Goal: Task Accomplishment & Management: Complete application form

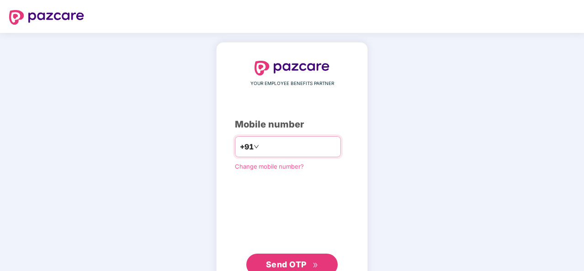
click at [261, 149] on input "number" at bounding box center [298, 146] width 75 height 15
type input "**********"
click at [277, 262] on span "Send OTP" at bounding box center [286, 265] width 41 height 10
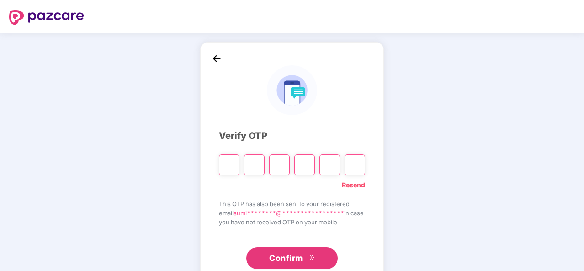
type input "*"
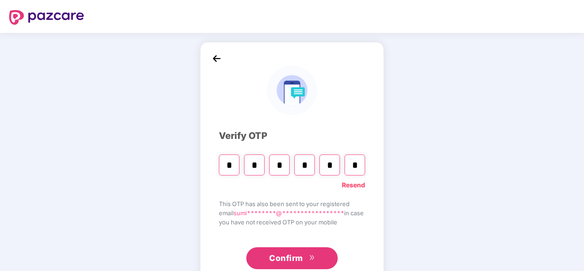
type input "*"
click at [359, 185] on link "Resend" at bounding box center [353, 185] width 23 height 10
click at [234, 164] on input "Please enter verification code. Digit 1" at bounding box center [229, 165] width 21 height 21
type input "*"
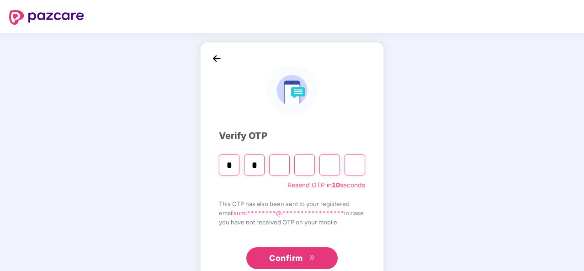
type input "*"
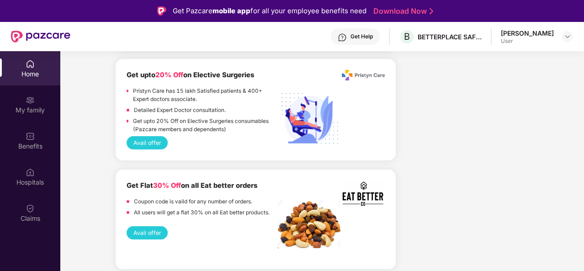
scroll to position [1463, 0]
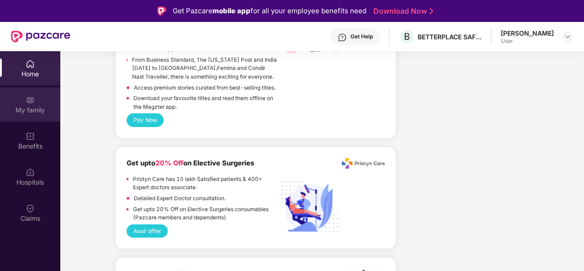
click at [29, 107] on div "My family" at bounding box center [30, 110] width 60 height 9
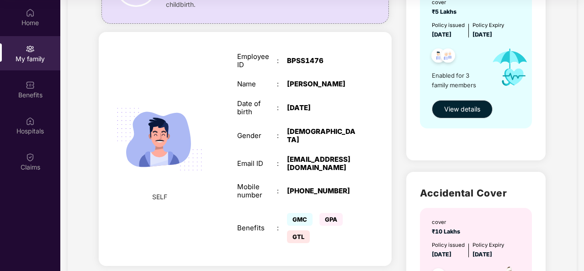
scroll to position [235, 0]
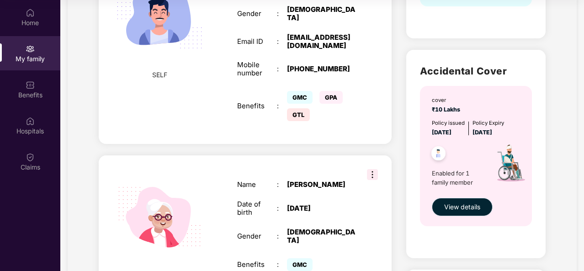
click at [452, 209] on span "View details" at bounding box center [462, 207] width 36 height 10
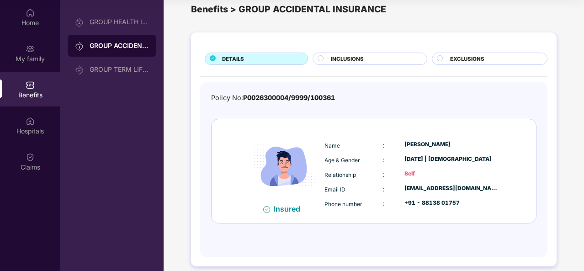
scroll to position [24, 0]
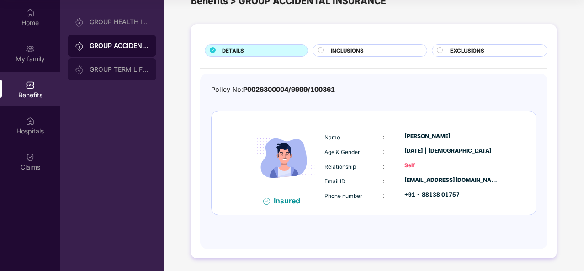
click at [100, 74] on div "GROUP TERM LIFE INSURANCE" at bounding box center [112, 70] width 89 height 22
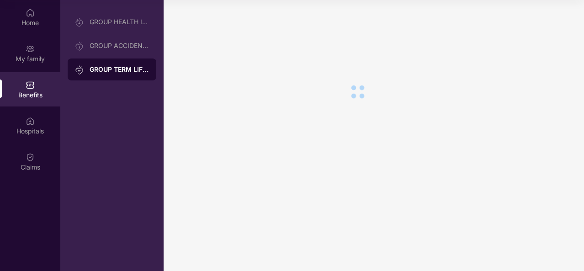
scroll to position [0, 0]
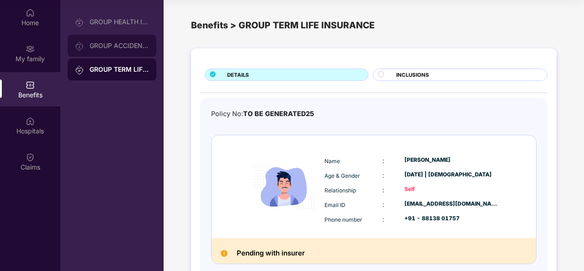
click at [109, 52] on div "GROUP ACCIDENTAL INSURANCE" at bounding box center [112, 46] width 89 height 22
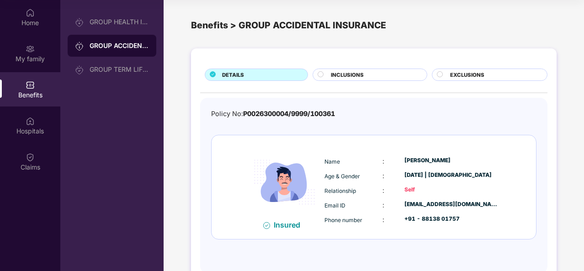
click at [446, 71] on div "EXCLUSIONS" at bounding box center [494, 76] width 97 height 10
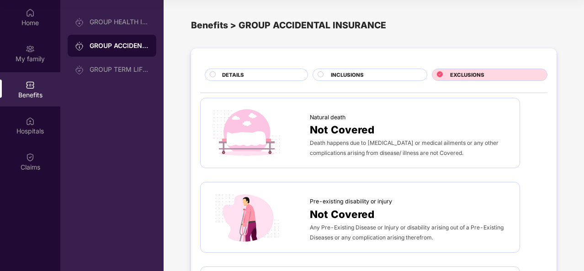
click at [437, 74] on icon at bounding box center [440, 74] width 6 height 6
click at [321, 73] on circle at bounding box center [320, 73] width 5 height 5
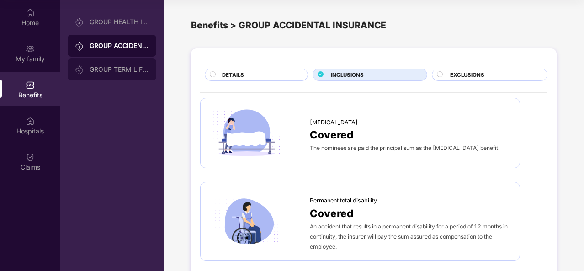
click at [107, 62] on div "GROUP TERM LIFE INSURANCE" at bounding box center [112, 70] width 89 height 22
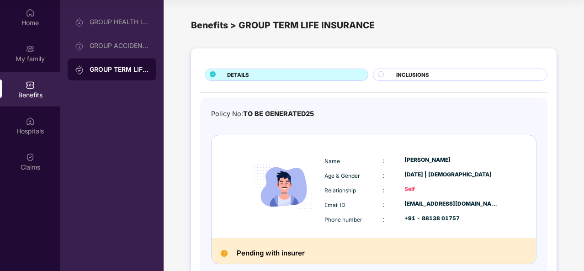
click at [389, 74] on div at bounding box center [385, 75] width 14 height 9
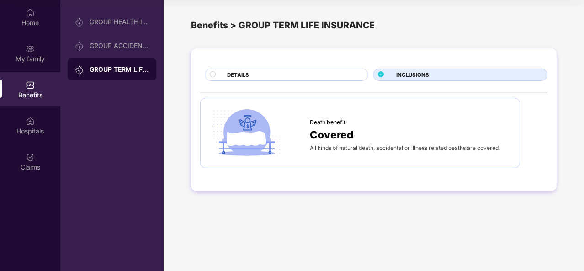
click at [316, 77] on div "DETAILS" at bounding box center [293, 76] width 141 height 10
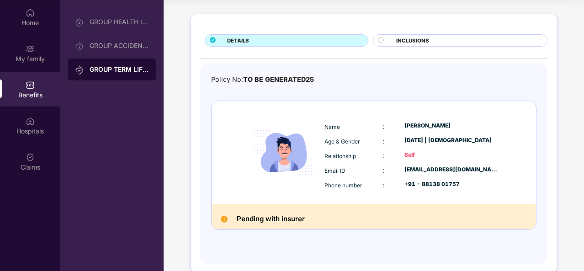
scroll to position [48, 0]
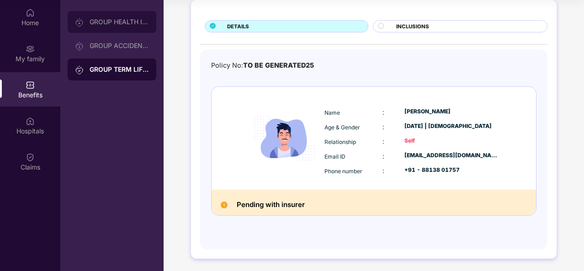
click at [127, 21] on div "GROUP HEALTH INSURANCE" at bounding box center [119, 21] width 59 height 7
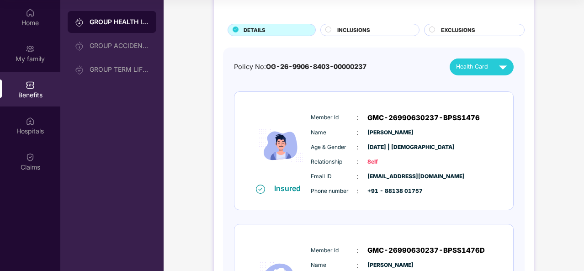
scroll to position [0, 0]
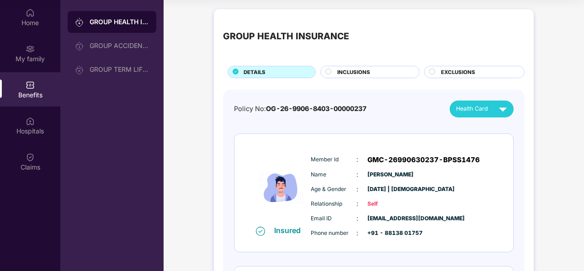
click at [359, 69] on span "INCLUSIONS" at bounding box center [353, 72] width 33 height 8
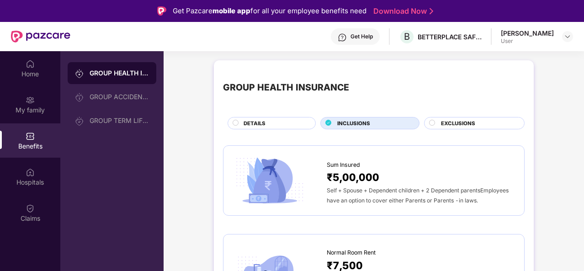
click at [447, 123] on span "EXCLUSIONS" at bounding box center [458, 123] width 34 height 8
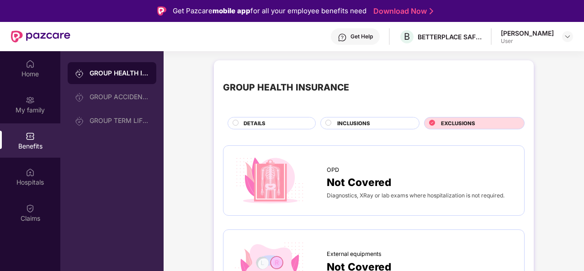
click at [241, 123] on div "DETAILS" at bounding box center [275, 124] width 72 height 10
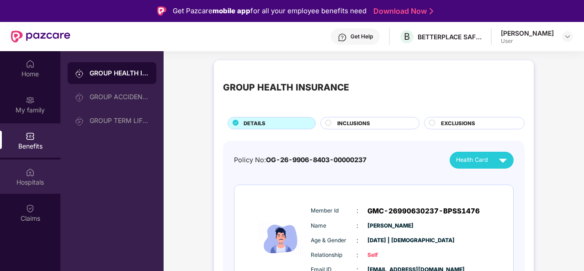
click at [27, 170] on img at bounding box center [30, 172] width 9 height 9
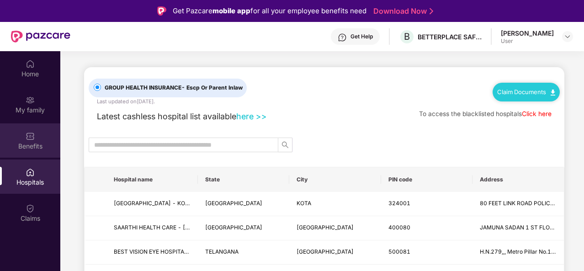
click at [36, 150] on div "Benefits" at bounding box center [30, 146] width 60 height 9
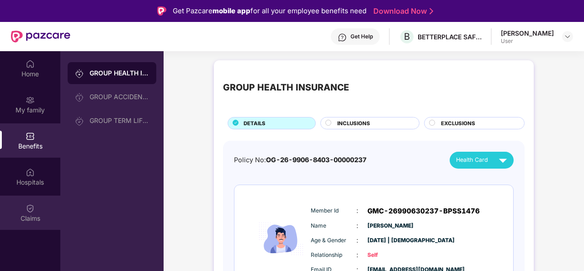
click at [27, 217] on div "Claims" at bounding box center [30, 218] width 60 height 9
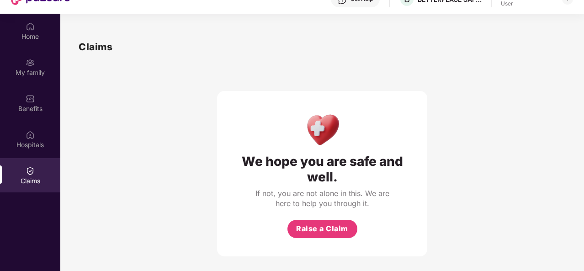
scroll to position [51, 0]
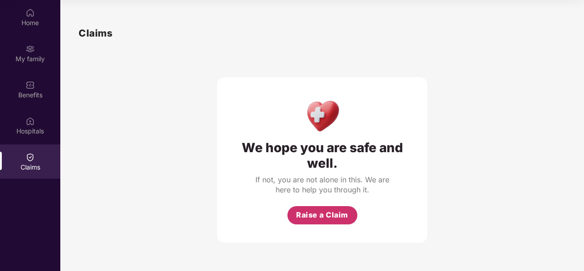
click at [306, 215] on span "Raise a Claim" at bounding box center [322, 214] width 52 height 11
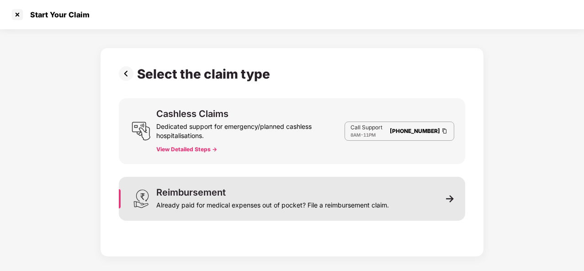
click at [448, 199] on img at bounding box center [450, 199] width 8 height 8
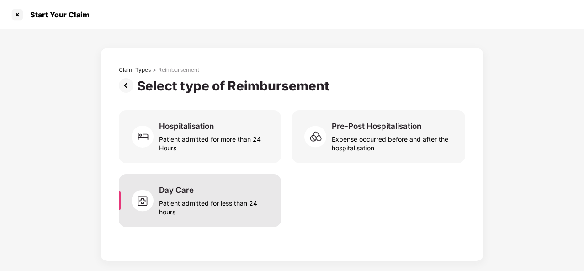
click at [163, 194] on div "Day Care" at bounding box center [176, 190] width 35 height 10
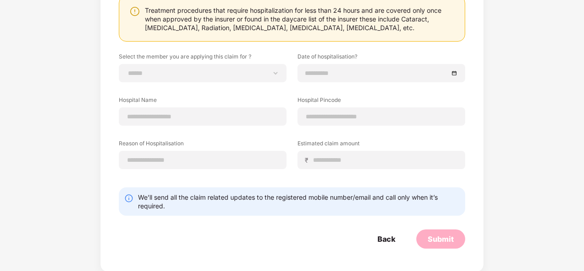
scroll to position [0, 0]
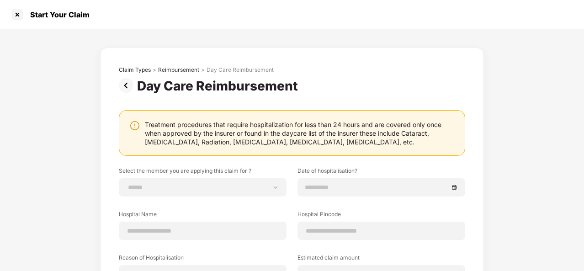
click at [127, 86] on img at bounding box center [128, 85] width 18 height 15
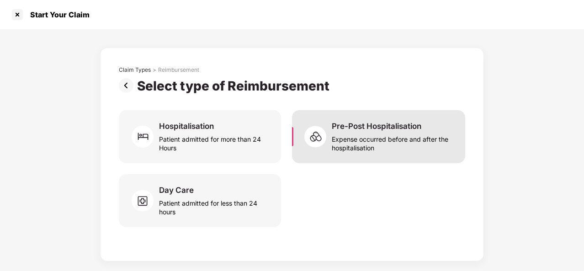
click at [338, 146] on div "Expense occurred before and after the hospitalisation" at bounding box center [393, 141] width 123 height 21
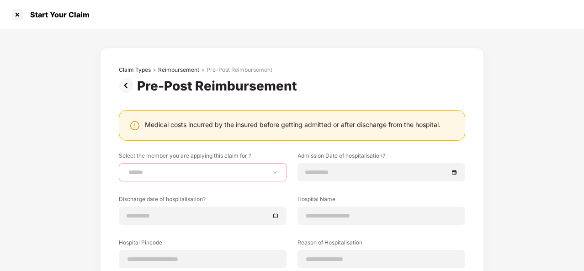
click at [256, 174] on select "**********" at bounding box center [203, 172] width 152 height 7
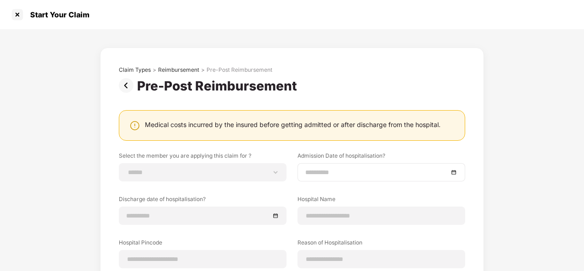
click at [342, 176] on input at bounding box center [376, 172] width 143 height 10
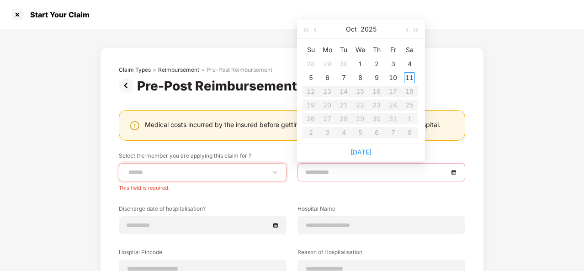
click at [342, 176] on input at bounding box center [376, 172] width 143 height 10
click at [240, 165] on div "**********" at bounding box center [203, 172] width 168 height 18
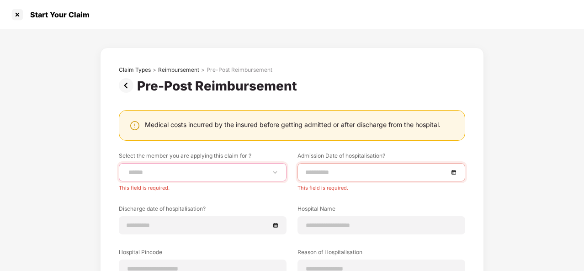
click at [272, 171] on select "**********" at bounding box center [203, 172] width 152 height 7
select select "**********"
click at [127, 169] on select "**********" at bounding box center [203, 172] width 152 height 7
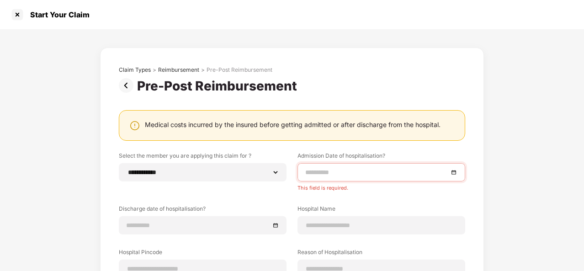
click at [314, 171] on input at bounding box center [376, 172] width 143 height 10
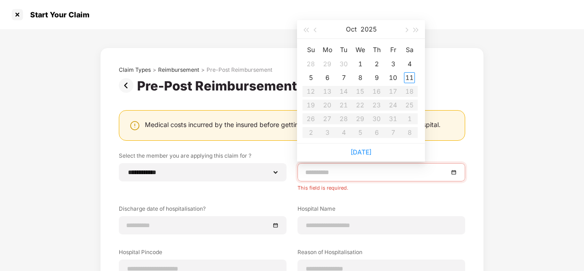
click at [314, 171] on input at bounding box center [376, 172] width 143 height 10
click at [262, 196] on div "**********" at bounding box center [292, 243] width 347 height 183
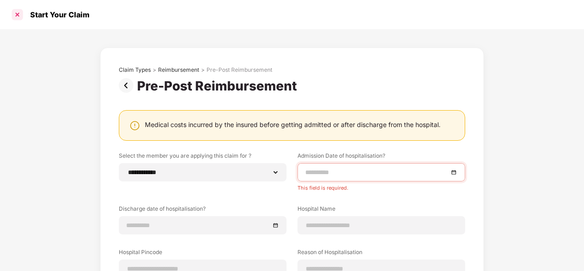
click at [21, 15] on div at bounding box center [17, 14] width 15 height 15
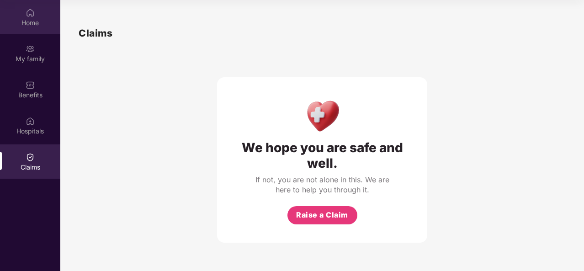
click at [30, 25] on div "Home" at bounding box center [30, 22] width 60 height 9
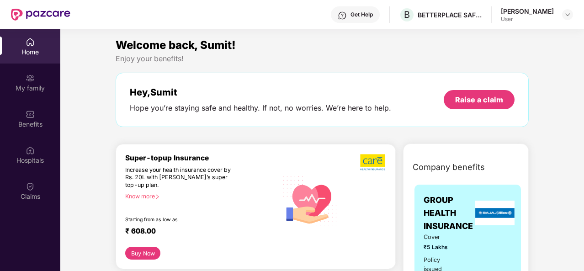
scroll to position [0, 0]
